Goal: Task Accomplishment & Management: Use online tool/utility

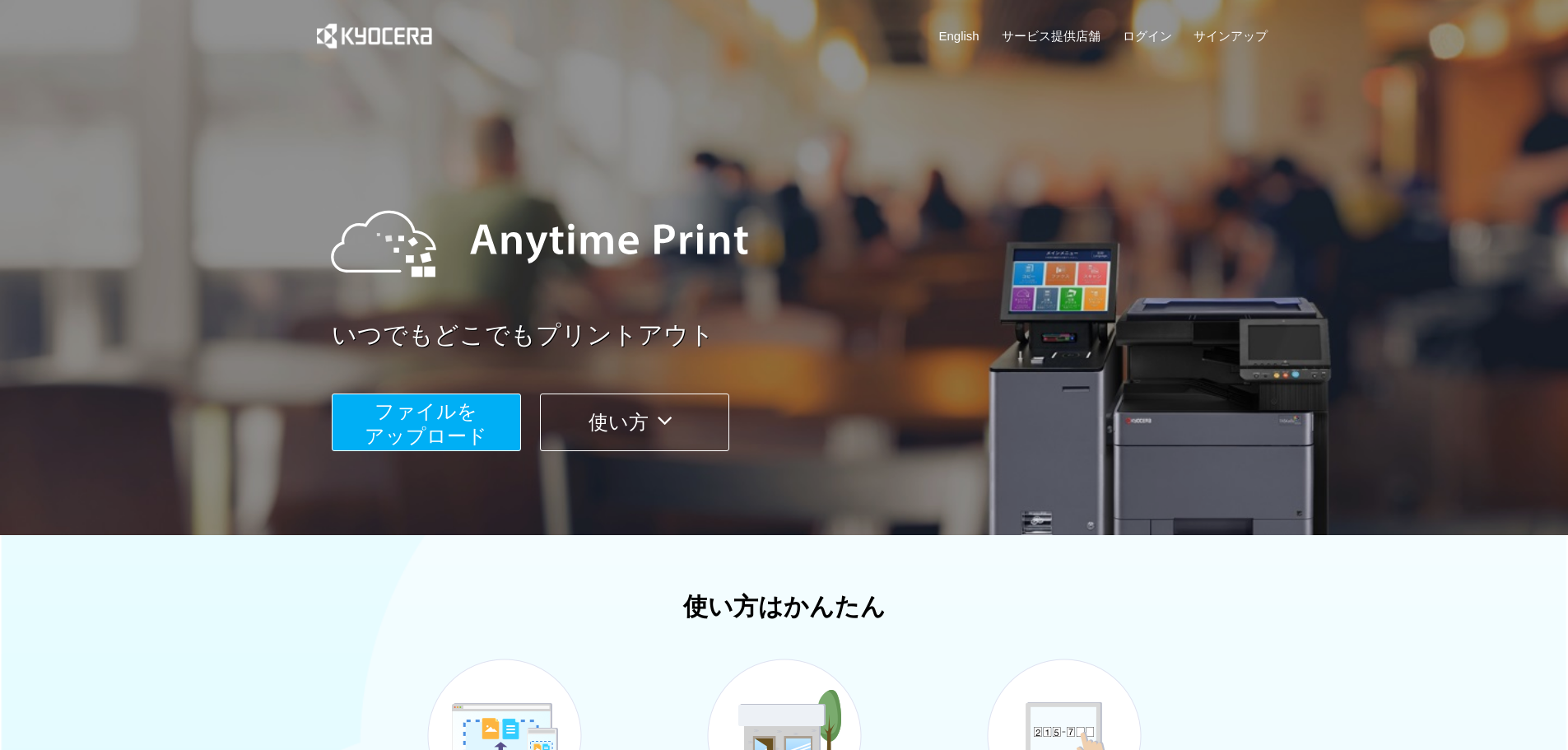
click at [488, 440] on button "ファイルを ​​アップロード" at bounding box center [426, 422] width 189 height 58
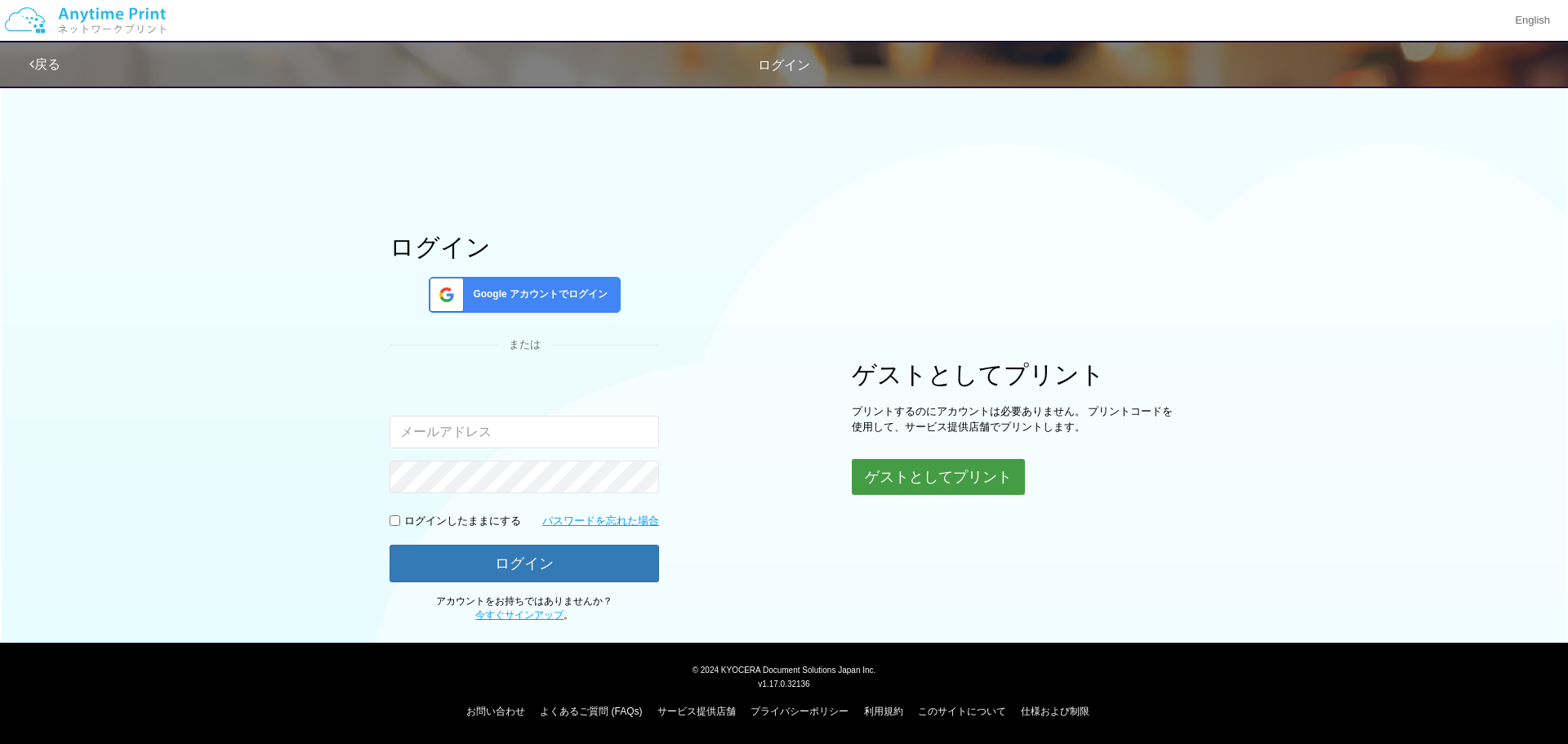
click at [900, 478] on button "ゲストとしてプリント" at bounding box center [938, 478] width 173 height 36
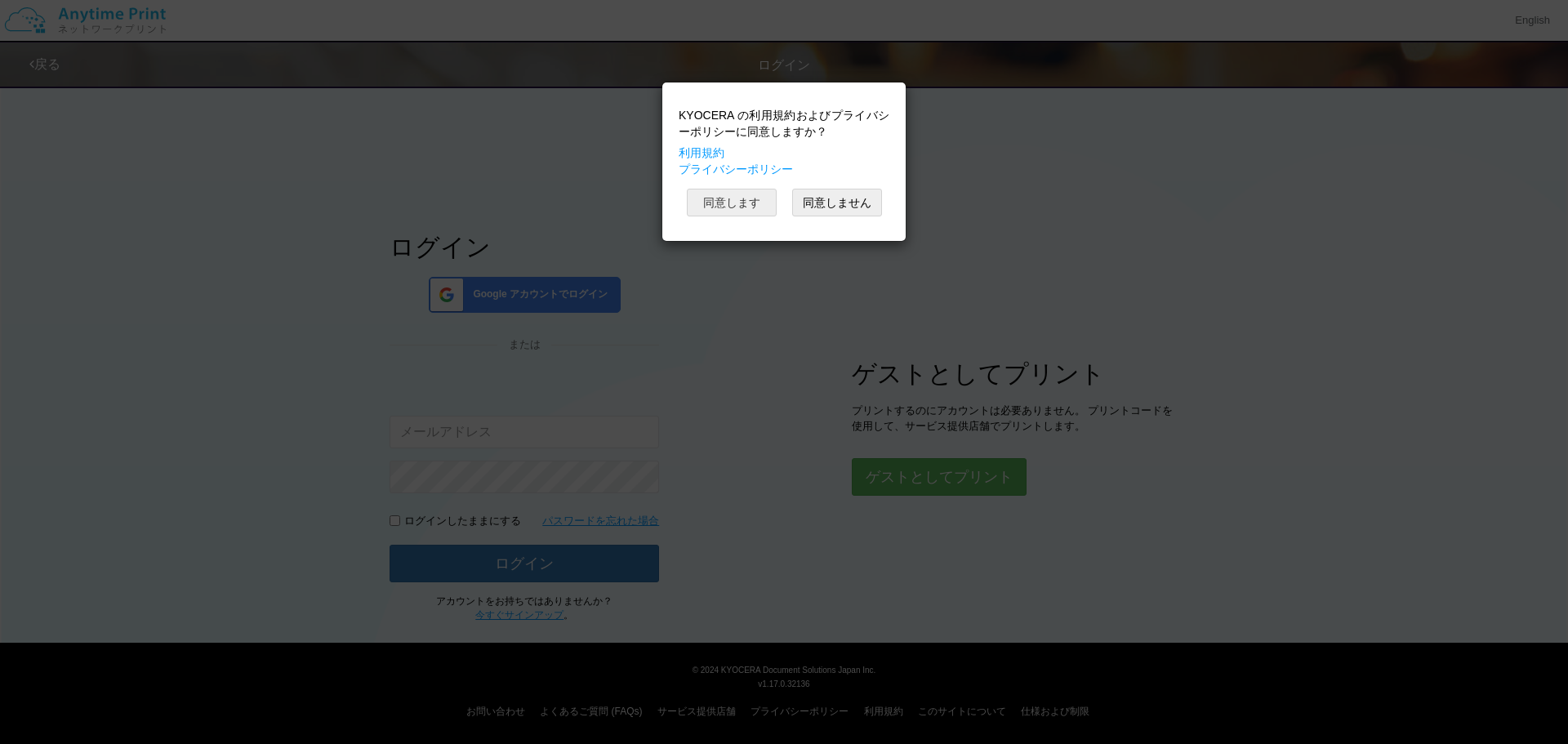
click at [727, 209] on button "同意します" at bounding box center [731, 202] width 90 height 28
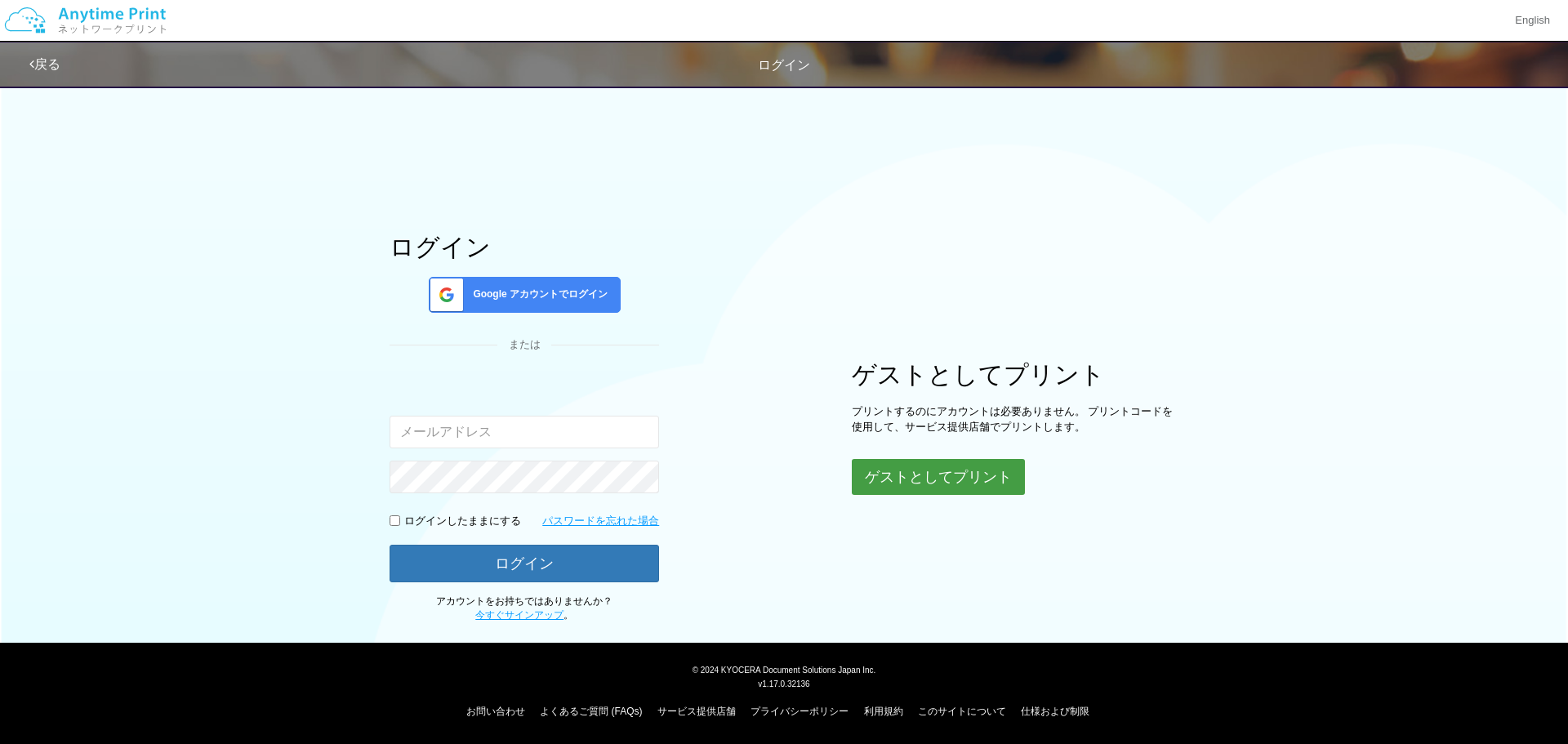
click at [877, 471] on button "ゲストとしてプリント" at bounding box center [938, 478] width 173 height 36
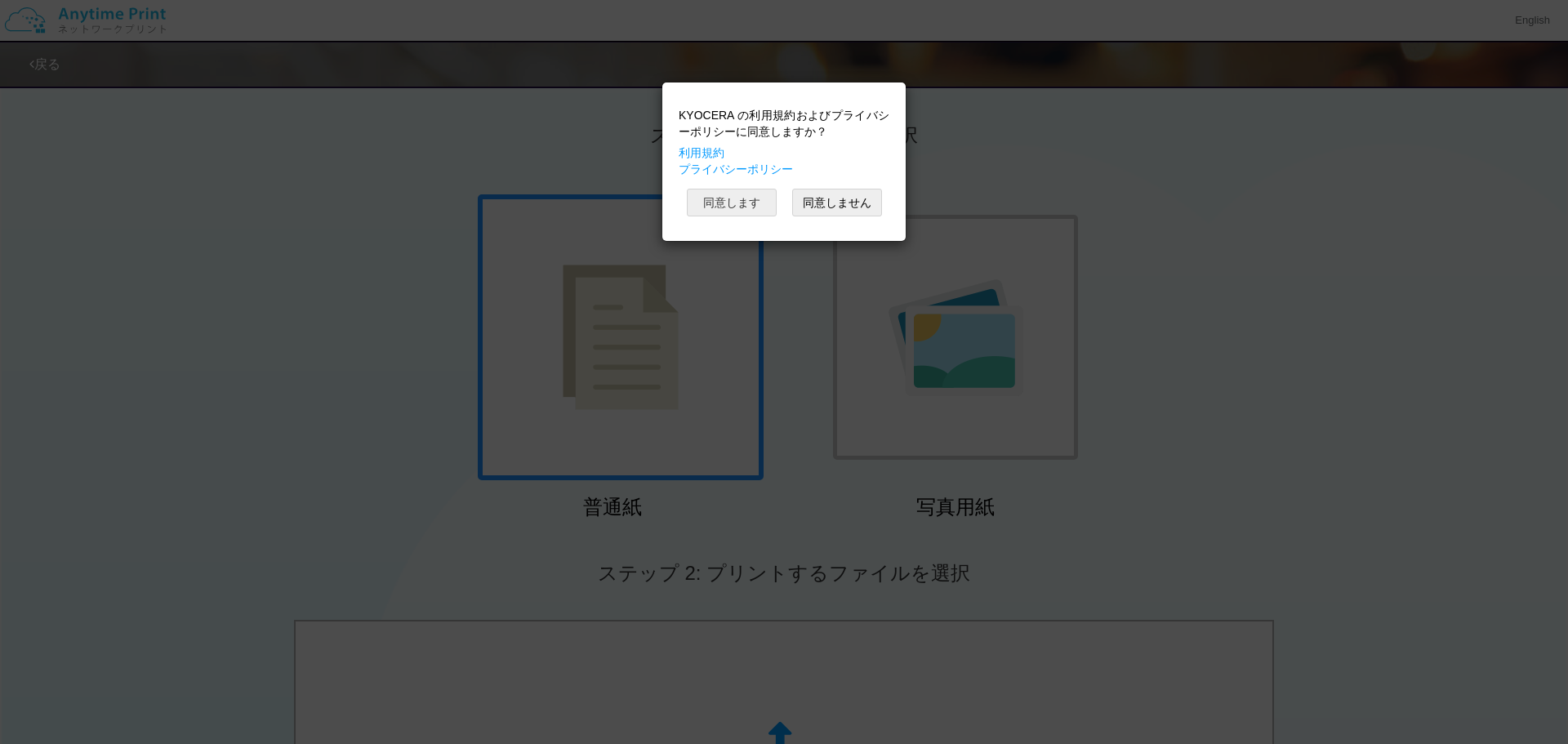
click at [751, 198] on button "同意します" at bounding box center [731, 202] width 90 height 28
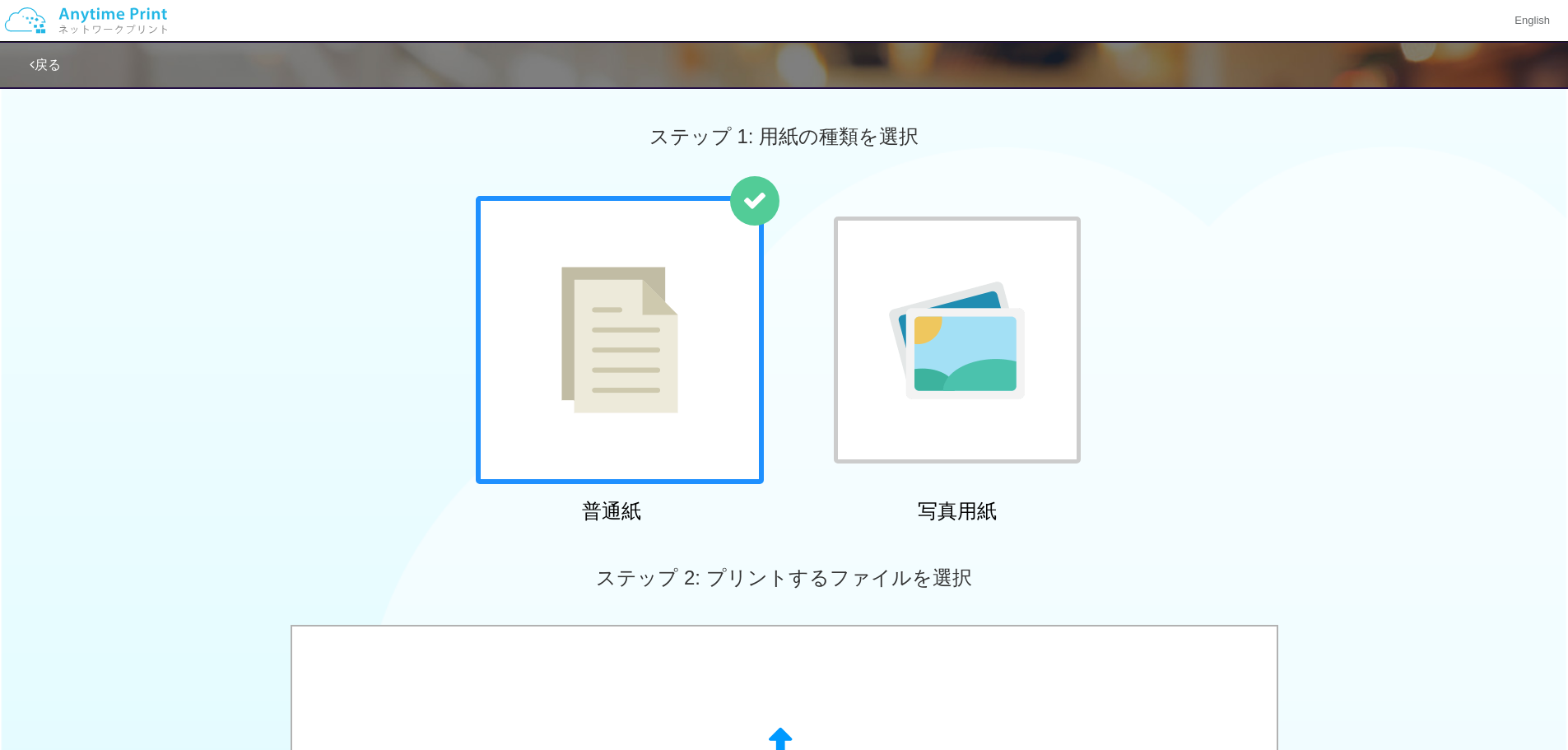
click at [955, 370] on img at bounding box center [957, 340] width 136 height 118
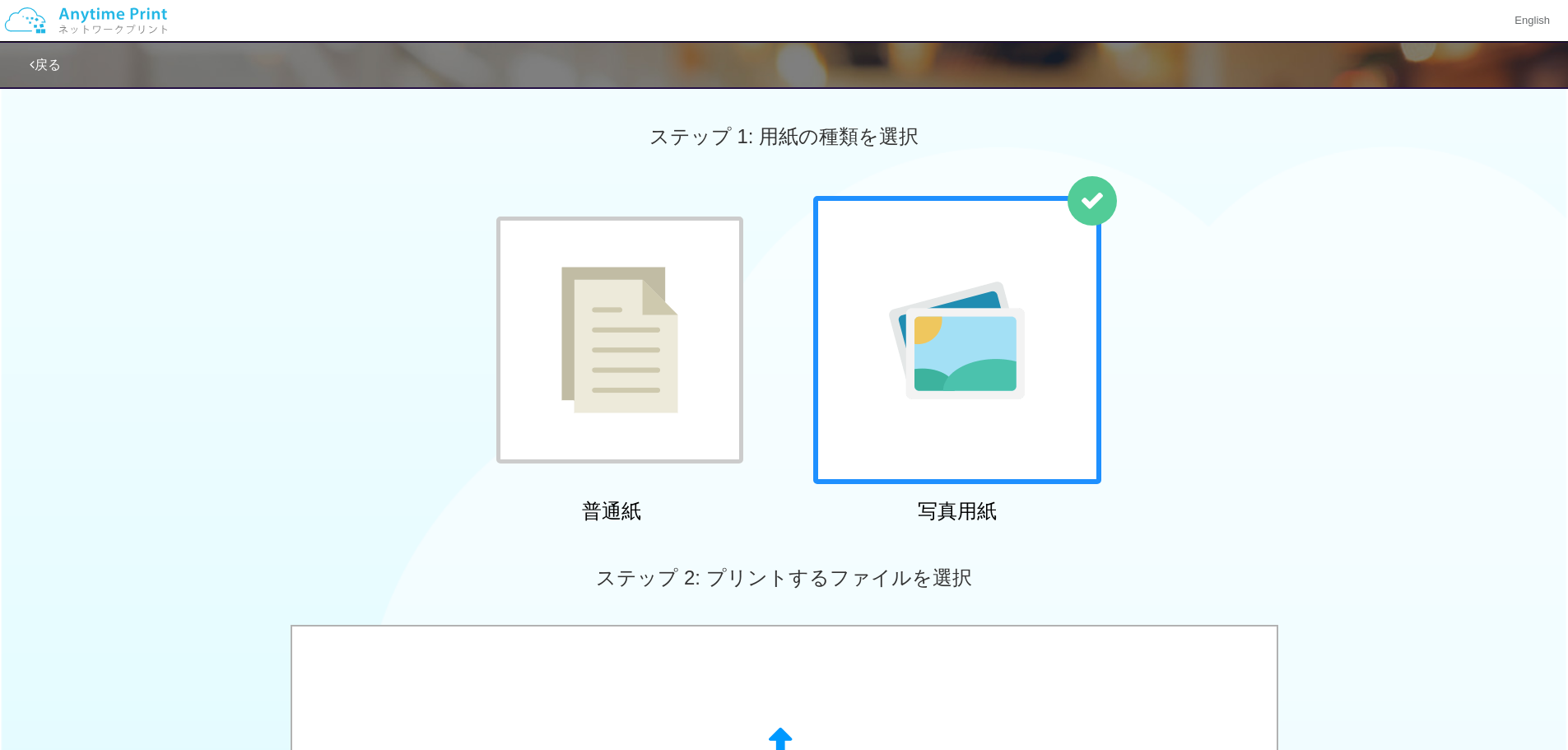
click at [76, 8] on img at bounding box center [86, 20] width 175 height 58
